Goal: Task Accomplishment & Management: Complete application form

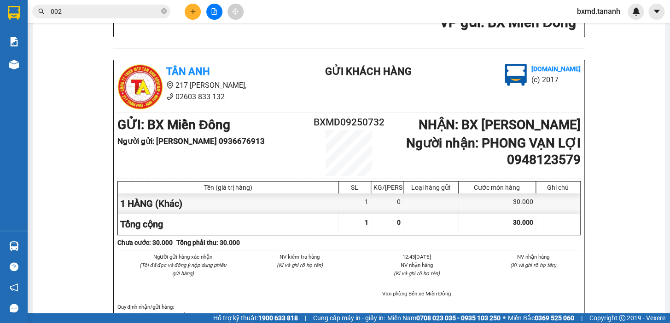
scroll to position [167, 0]
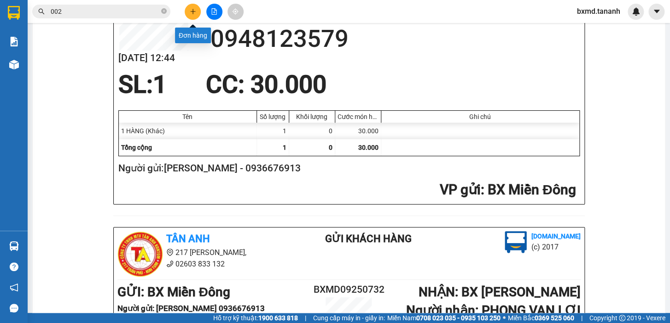
click at [193, 8] on icon "plus" at bounding box center [193, 11] width 6 height 6
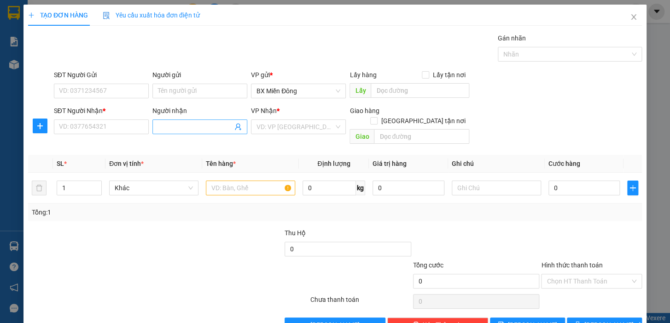
click at [215, 129] on input "Người nhận" at bounding box center [195, 127] width 75 height 10
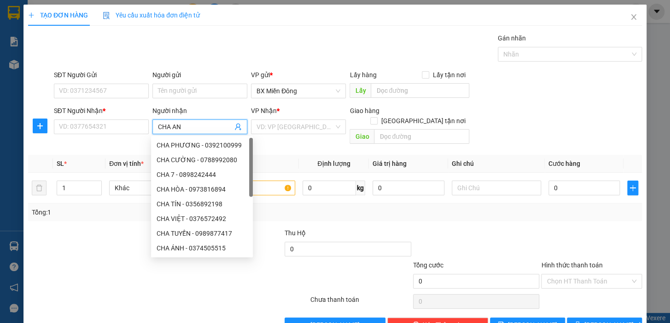
type input "CHA ANH"
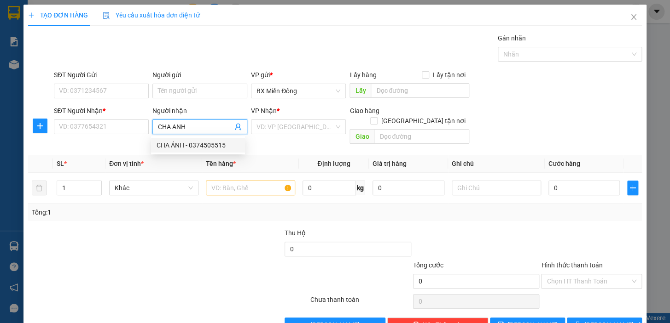
click at [213, 147] on div "CHA ÁNH - 0374505515" at bounding box center [197, 145] width 83 height 10
type input "0374505515"
type input "CHA ÁNH"
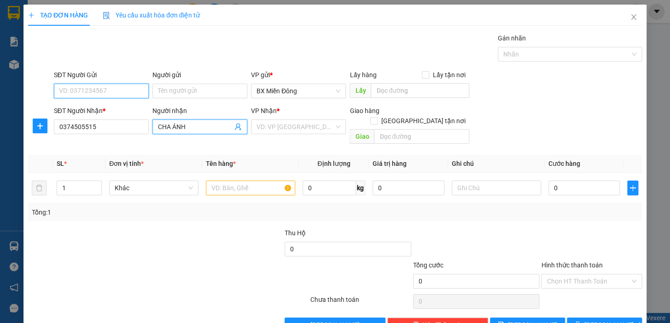
click at [121, 89] on input "SĐT Người Gửi" at bounding box center [101, 91] width 95 height 15
click at [135, 91] on input "SĐT Người Gửi" at bounding box center [101, 91] width 95 height 15
click at [320, 124] on input "search" at bounding box center [294, 127] width 77 height 14
click at [126, 87] on input "SĐT Người Gửi" at bounding box center [101, 91] width 95 height 15
type input "0917960377"
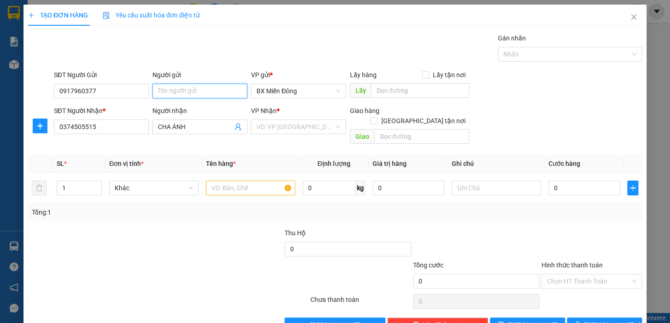
click at [206, 90] on input "Người gửi" at bounding box center [199, 91] width 95 height 15
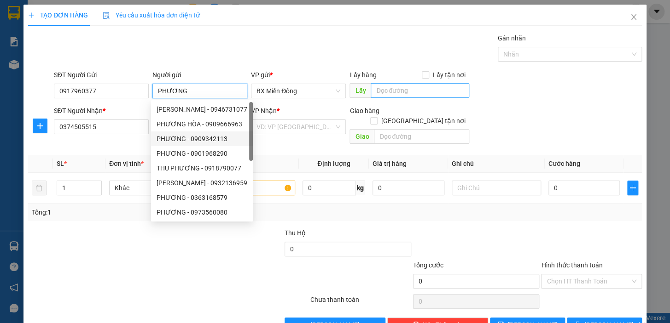
scroll to position [17, 0]
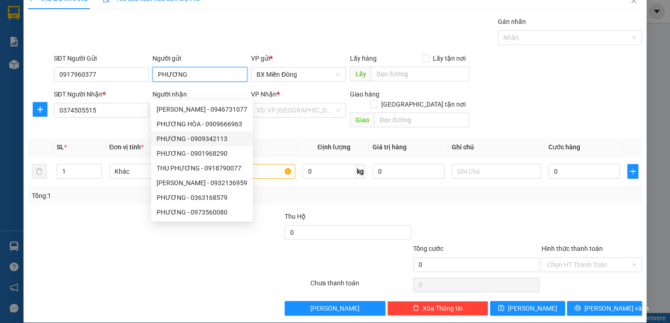
type input "PHƯƠNG"
drag, startPoint x: 239, startPoint y: 258, endPoint x: 336, endPoint y: 172, distance: 129.4
click at [243, 256] on div at bounding box center [258, 260] width 103 height 32
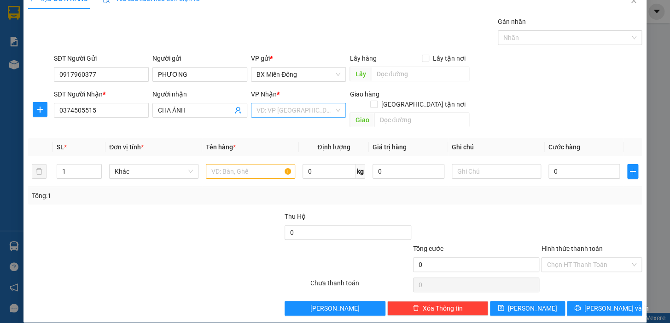
click at [312, 111] on input "search" at bounding box center [294, 111] width 77 height 14
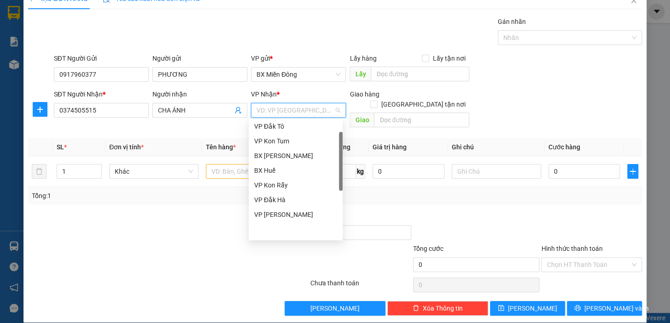
scroll to position [19, 0]
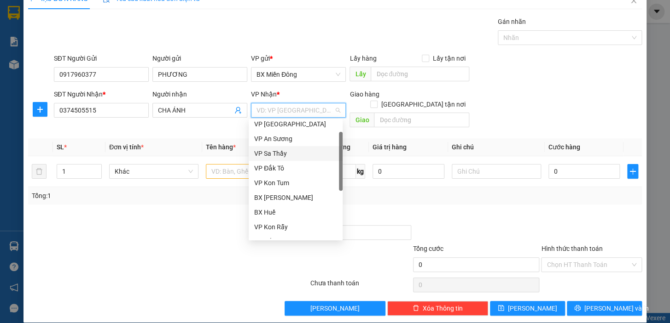
click at [273, 146] on div "VP Sa Thầy" at bounding box center [295, 153] width 94 height 15
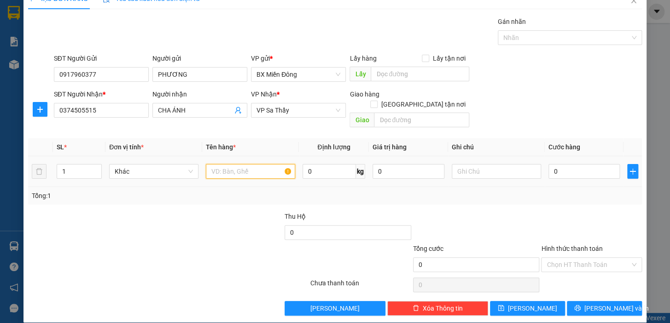
click at [266, 164] on input "text" at bounding box center [250, 171] width 89 height 15
drag, startPoint x: 53, startPoint y: 161, endPoint x: 0, endPoint y: 119, distance: 68.1
click at [15, 160] on div "TẠO ĐƠN HÀNG Yêu cầu xuất hóa đơn điện tử Transit Pickup Surcharge Ids Transit …" at bounding box center [335, 161] width 670 height 323
type input "2"
click at [233, 167] on input "text" at bounding box center [250, 171] width 89 height 15
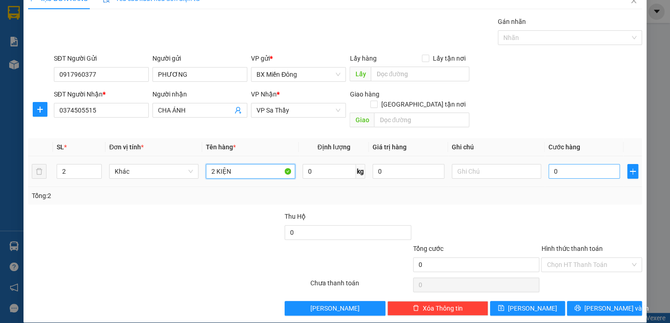
type input "2 KIỆN"
type input "1"
type input "10"
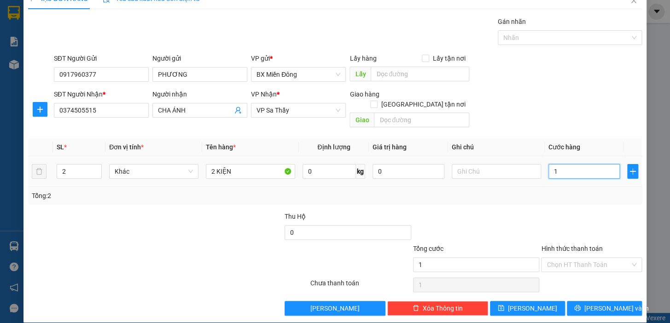
type input "10"
type input "100"
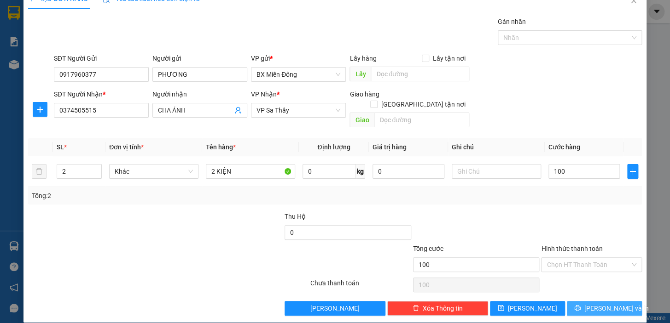
type input "100.000"
click at [598, 304] on span "[PERSON_NAME] và In" at bounding box center [616, 309] width 64 height 10
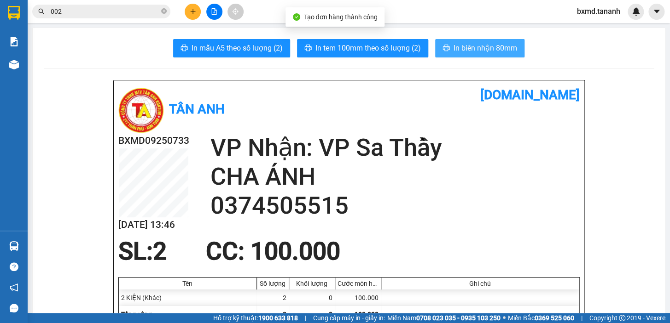
click at [473, 41] on button "In biên nhận 80mm" at bounding box center [479, 48] width 89 height 18
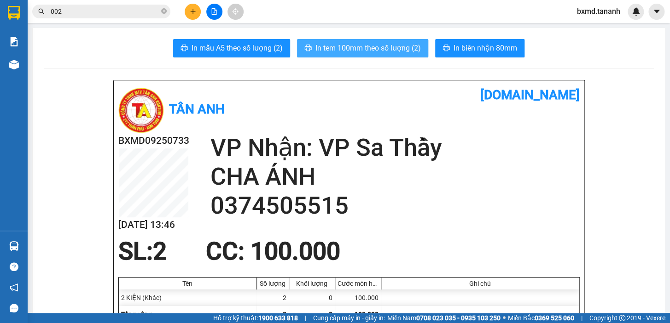
click at [373, 44] on span "In tem 100mm theo số lượng (2)" at bounding box center [367, 48] width 105 height 12
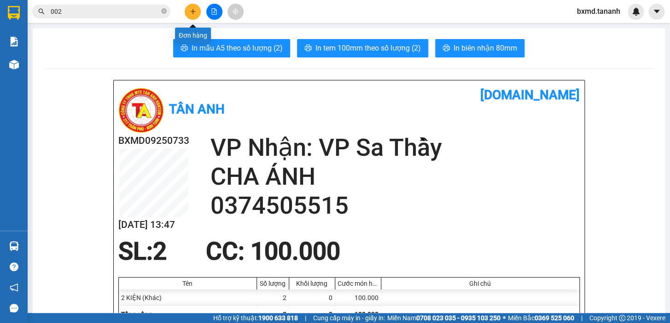
click at [196, 9] on icon "plus" at bounding box center [193, 11] width 6 height 6
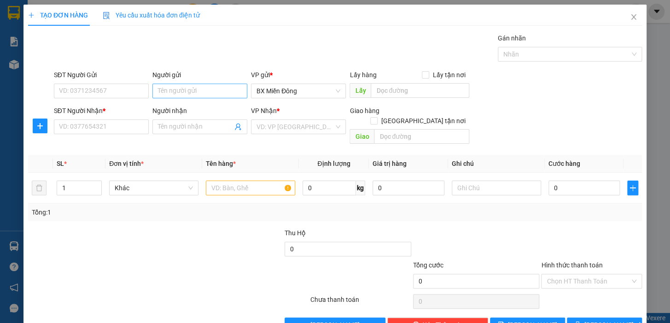
drag, startPoint x: 203, startPoint y: 126, endPoint x: 216, endPoint y: 94, distance: 34.5
click at [203, 126] on input "Người nhận" at bounding box center [195, 127] width 75 height 10
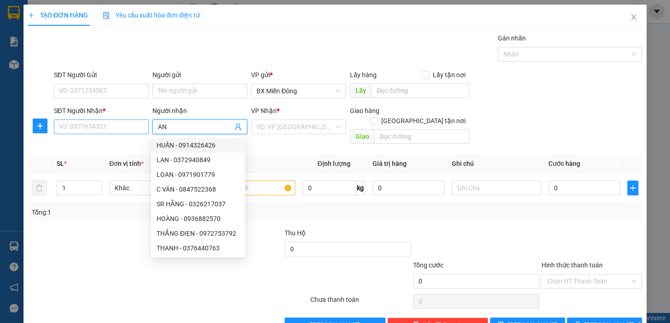
type input "AN"
click at [115, 127] on input "SĐT Người Nhận *" at bounding box center [101, 127] width 95 height 15
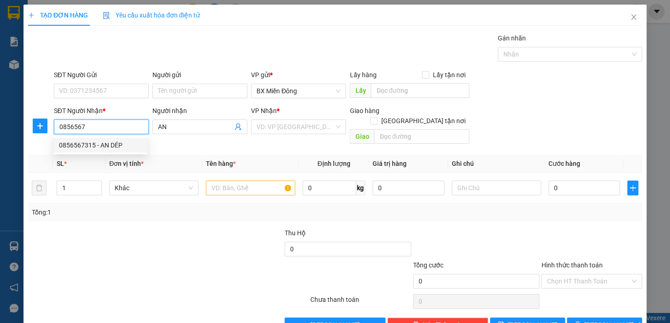
drag, startPoint x: 112, startPoint y: 148, endPoint x: 118, endPoint y: 143, distance: 8.1
click at [112, 147] on div "0856567315 - AN DÉP" at bounding box center [100, 145] width 83 height 10
type input "0856567315"
type input "AN DÉP"
type input "60.000"
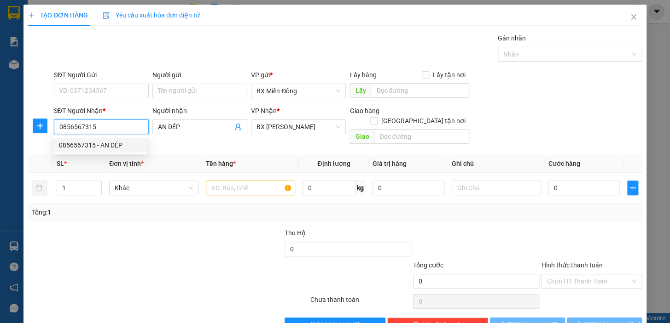
type input "60.000"
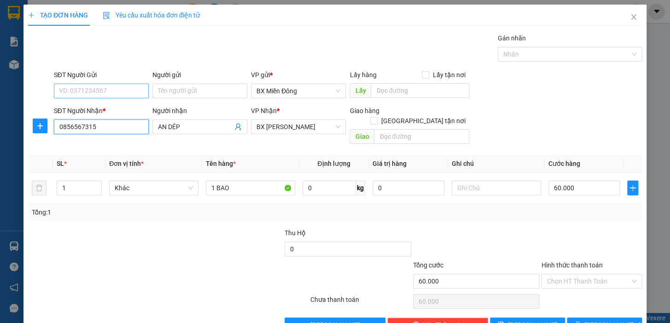
type input "0856567315"
click at [115, 94] on input "SĐT Người Gửi" at bounding box center [101, 91] width 95 height 15
click at [119, 112] on div "0906801329 - TIẾN THU" at bounding box center [100, 109] width 83 height 10
type input "0906801329"
type input "TIẾN THU"
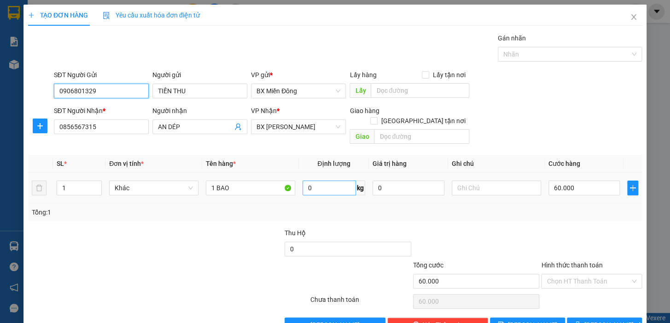
scroll to position [17, 0]
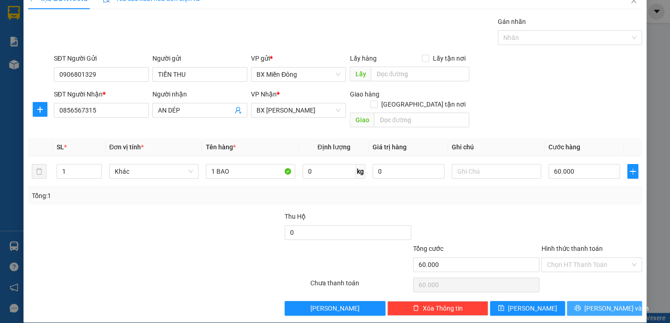
click at [618, 301] on button "[PERSON_NAME] và In" at bounding box center [603, 308] width 75 height 15
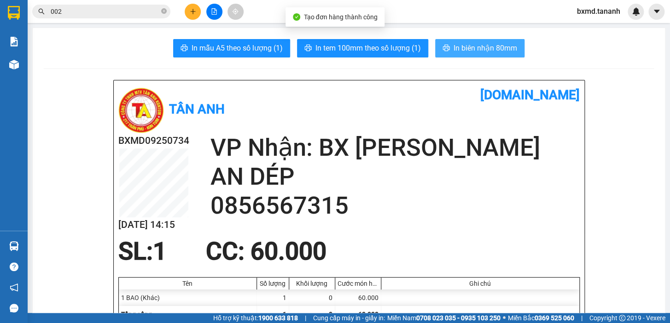
click at [462, 52] on span "In biên nhận 80mm" at bounding box center [485, 48] width 64 height 12
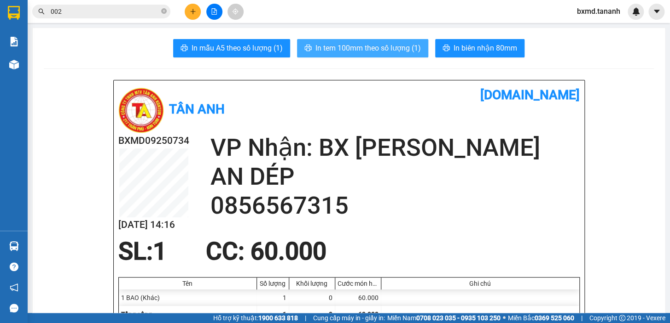
click at [384, 44] on span "In tem 100mm theo số lượng (1)" at bounding box center [367, 48] width 105 height 12
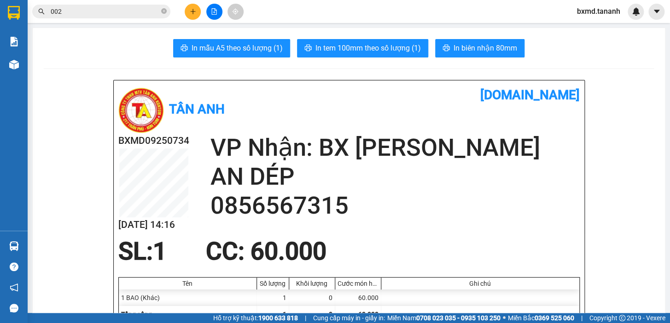
click at [193, 8] on icon "plus" at bounding box center [193, 11] width 6 height 6
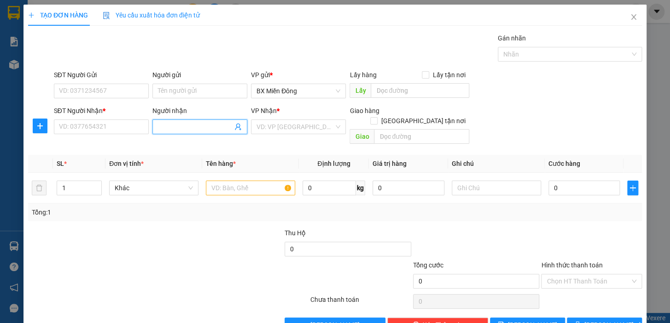
click at [177, 132] on input "Người nhận" at bounding box center [195, 127] width 75 height 10
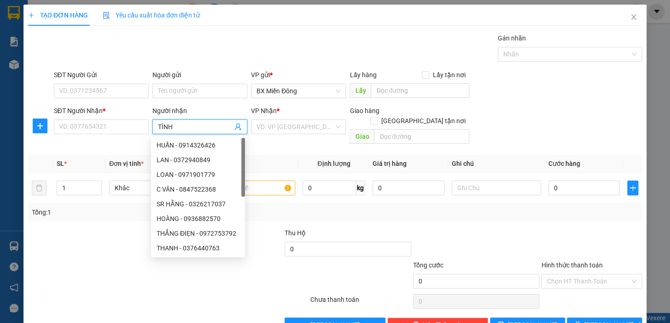
type input "TÌNH"
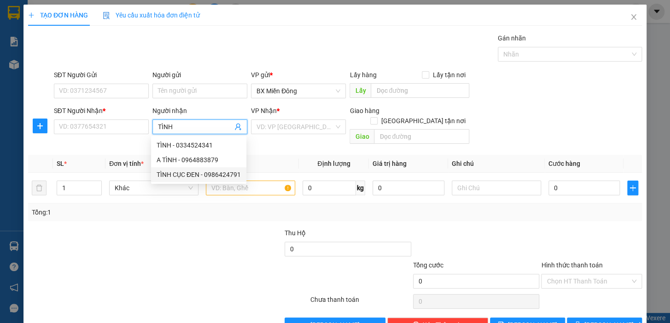
click at [199, 179] on div "TÌNH CỤC ĐEN - 0986424791" at bounding box center [198, 175] width 84 height 10
type input "0986424791"
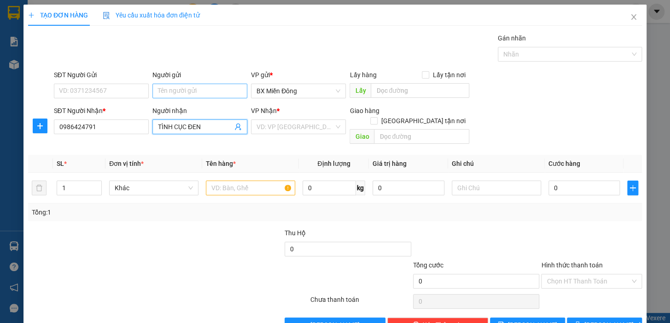
type input "TÌNH CỤC ĐEN"
click at [184, 96] on input "Người gửi" at bounding box center [199, 91] width 95 height 15
type input "DUYÊN ĐINH"
click at [199, 110] on div "DUYÊN ĐINH - 0776261315" at bounding box center [197, 109] width 83 height 10
type input "0776261315"
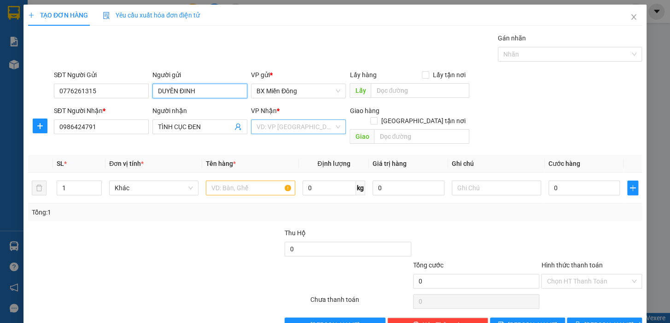
type input "DUYÊN ĐINH"
click at [279, 126] on input "search" at bounding box center [294, 127] width 77 height 14
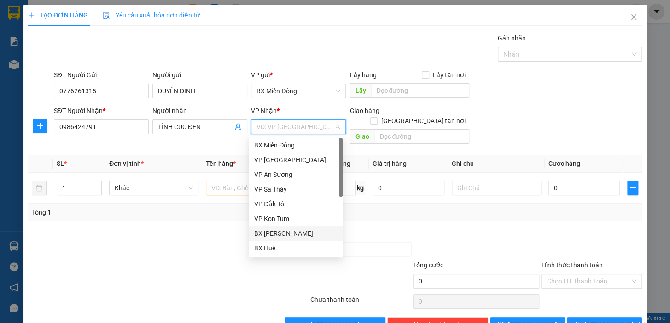
click at [282, 234] on div "BX [PERSON_NAME]" at bounding box center [295, 234] width 83 height 10
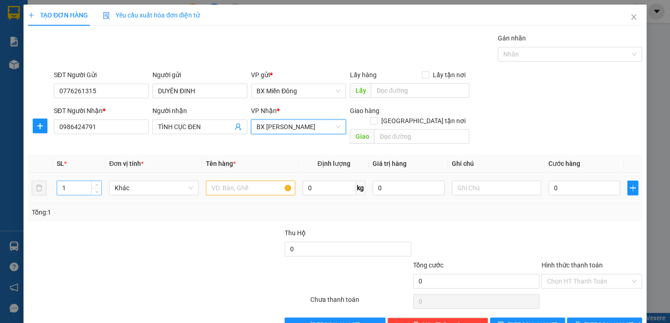
click at [65, 181] on input "1" at bounding box center [79, 188] width 44 height 14
type input "5"
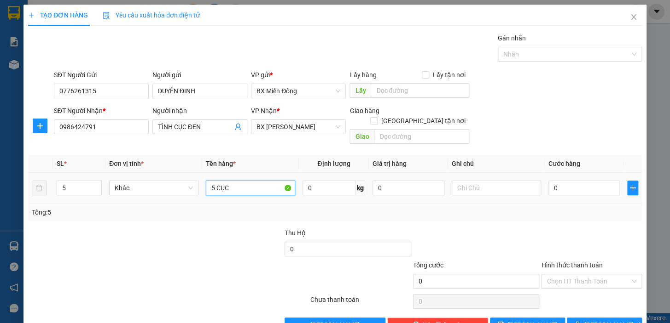
type input "5 CỤC"
click at [603, 320] on span "[PERSON_NAME] và In" at bounding box center [616, 325] width 64 height 10
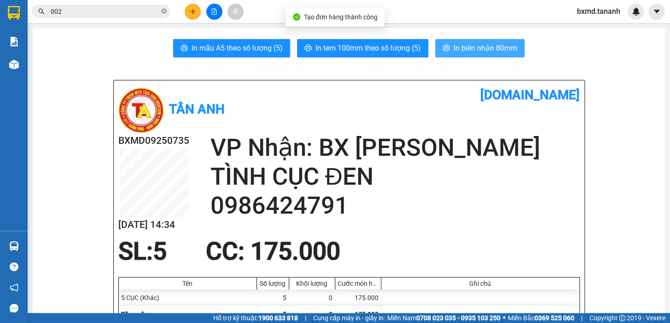
click at [502, 50] on span "In biên nhận 80mm" at bounding box center [485, 48] width 64 height 12
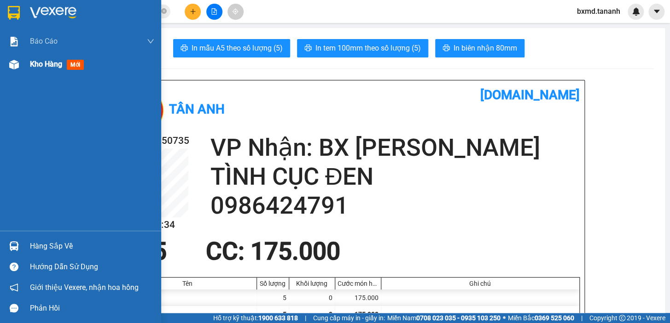
click at [18, 58] on div at bounding box center [14, 65] width 16 height 16
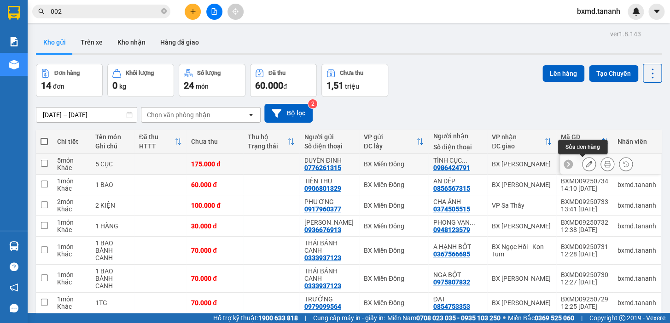
click at [587, 165] on button at bounding box center [588, 164] width 13 height 16
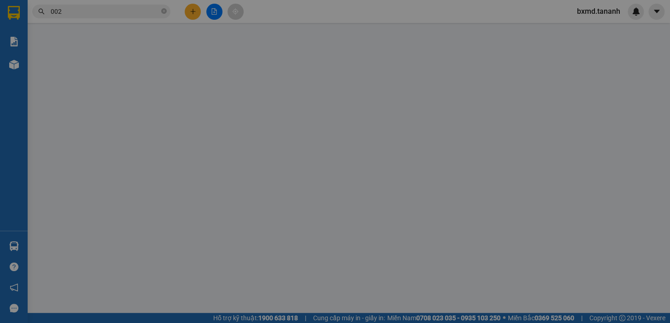
type input "0776261315"
type input "0986424791"
type input "175.000"
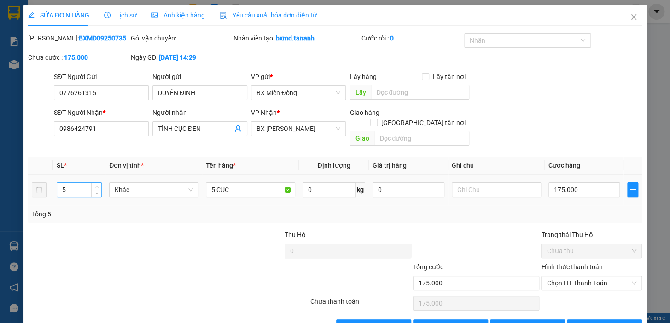
click at [88, 183] on input "5" at bounding box center [79, 190] width 44 height 14
type input "6"
type input "6 CỤC"
type input "2"
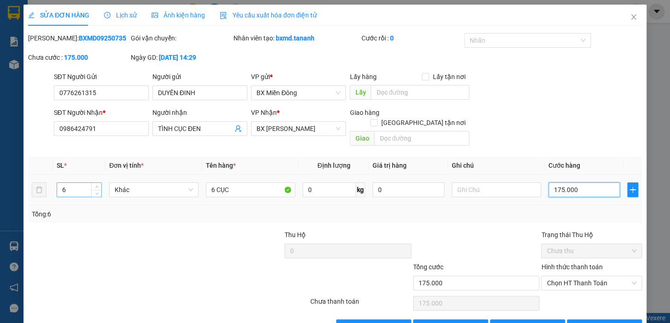
type input "2"
type input "21"
type input "210"
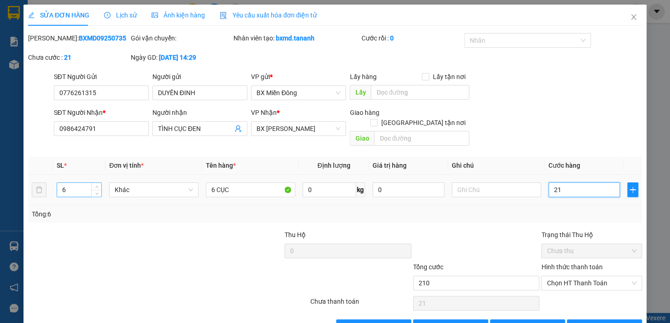
type input "210"
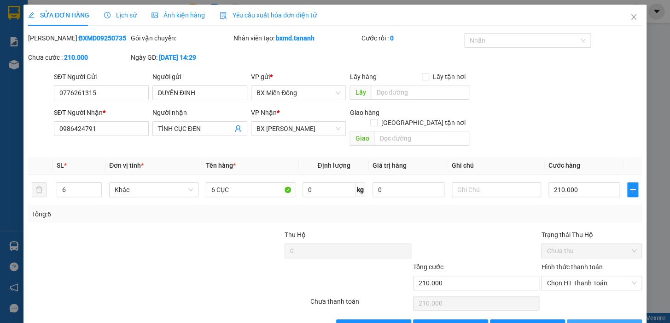
click at [609, 320] on button "[PERSON_NAME] và In" at bounding box center [603, 327] width 75 height 15
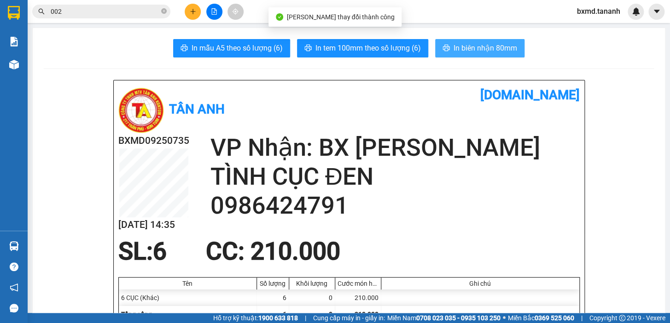
click at [495, 49] on span "In biên nhận 80mm" at bounding box center [485, 48] width 64 height 12
